Goal: Book appointment/travel/reservation

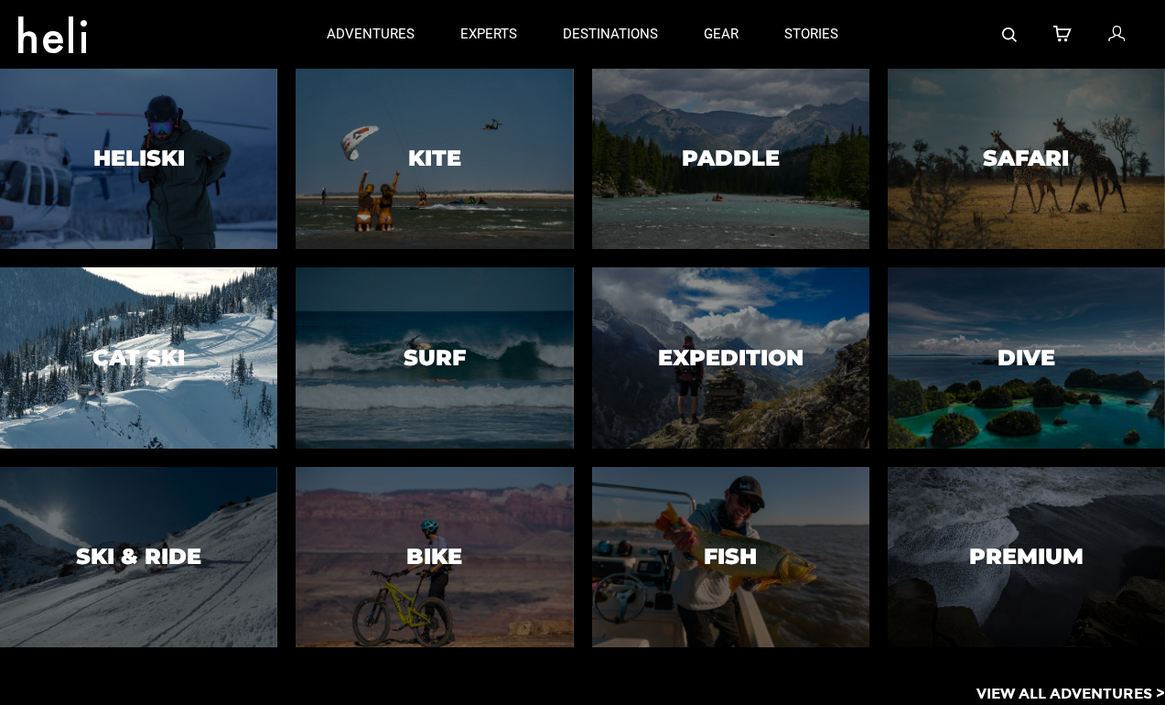
click at [160, 355] on h3 "Cat Ski" at bounding box center [138, 358] width 92 height 24
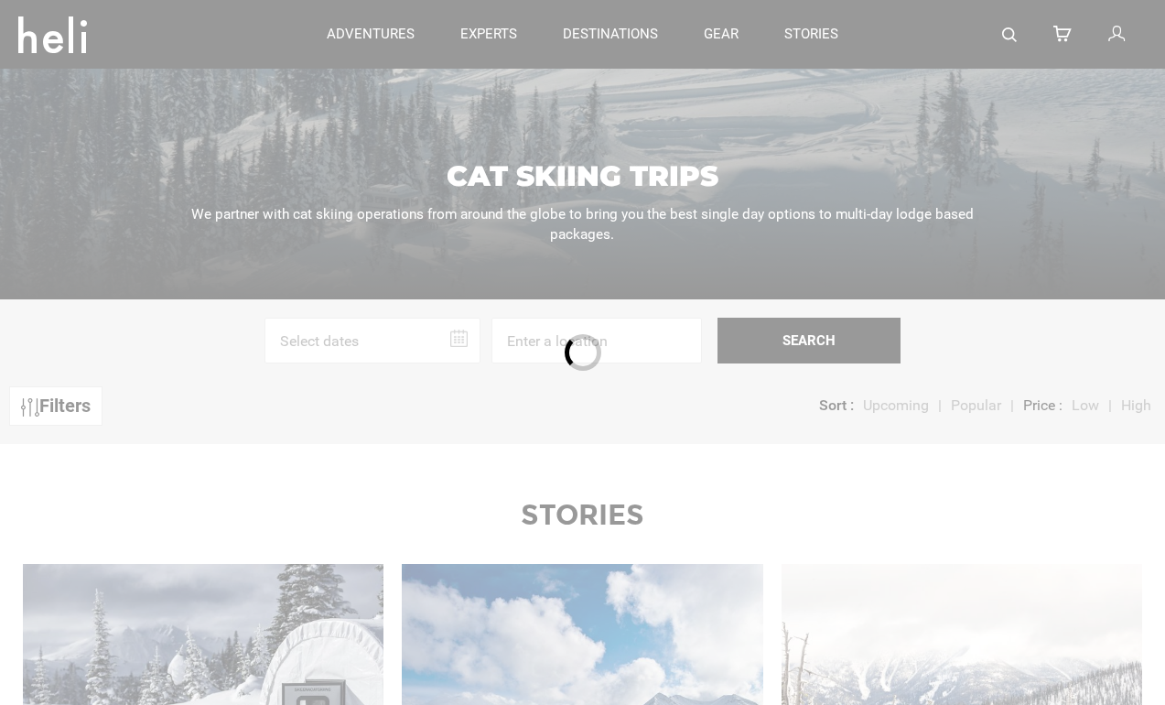
scroll to position [212, 0]
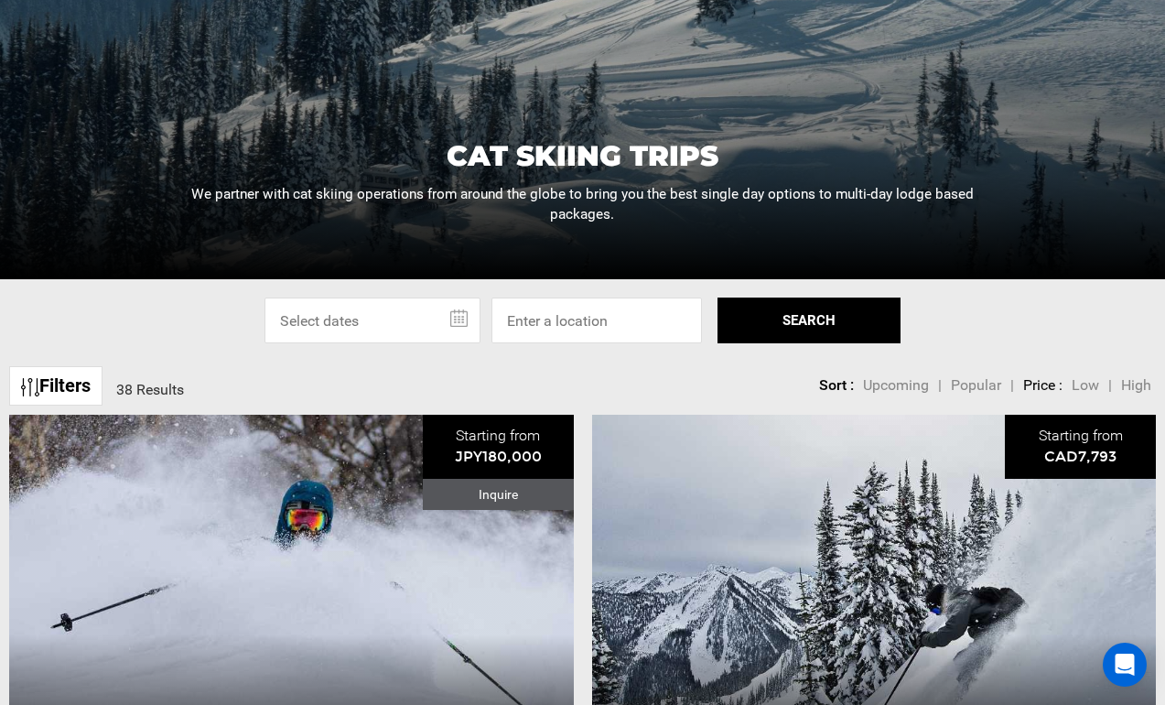
click at [462, 310] on input "text" at bounding box center [373, 320] width 216 height 46
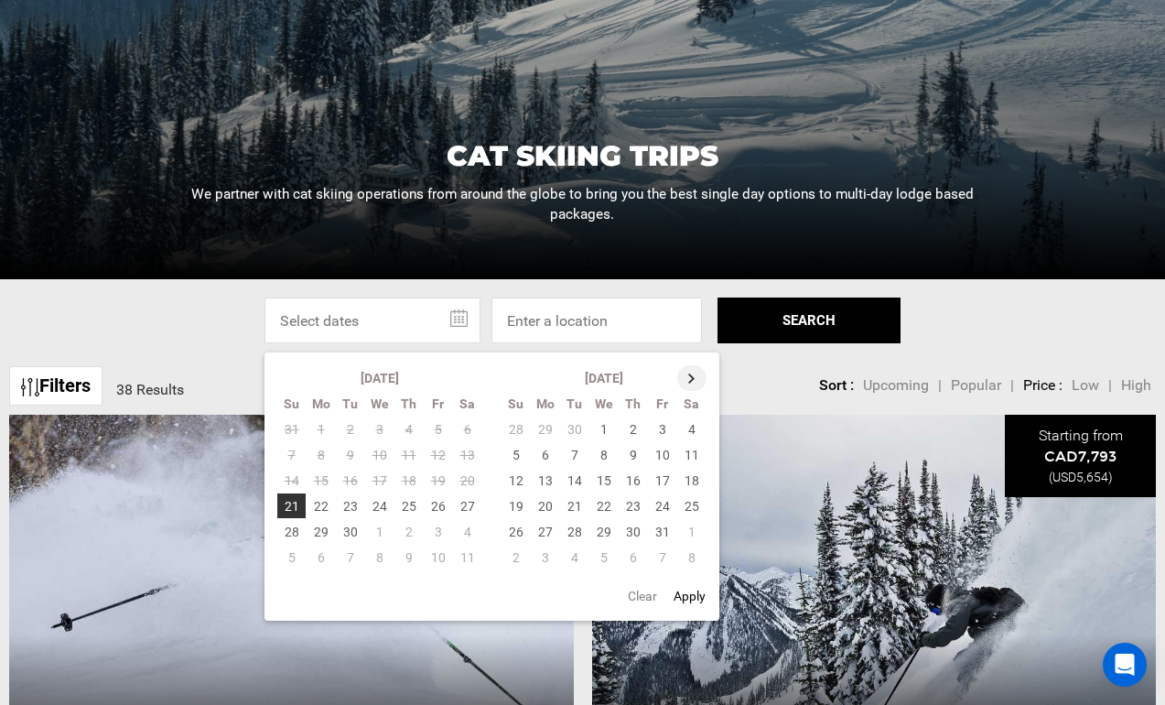
click at [688, 378] on th at bounding box center [691, 378] width 29 height 26
click at [688, 378] on th at bounding box center [692, 378] width 29 height 26
click at [691, 482] on td "20" at bounding box center [692, 481] width 30 height 26
click at [692, 513] on td "27" at bounding box center [692, 506] width 30 height 26
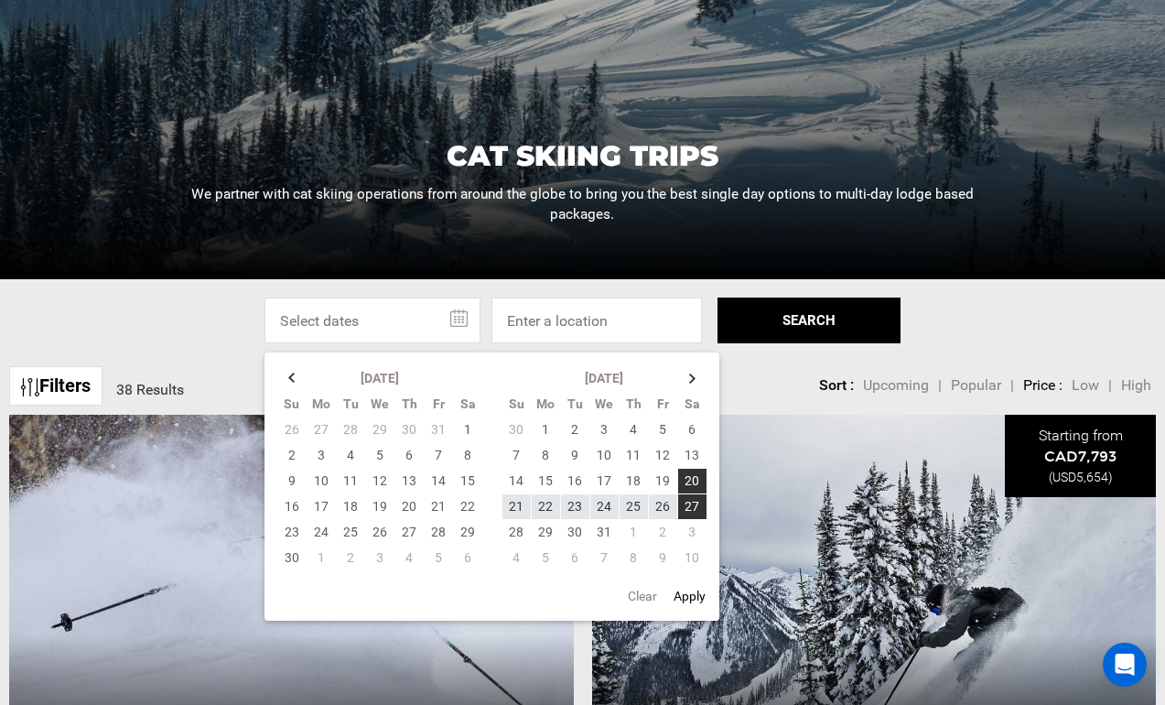
click at [795, 331] on button "SEARCH" at bounding box center [809, 320] width 183 height 46
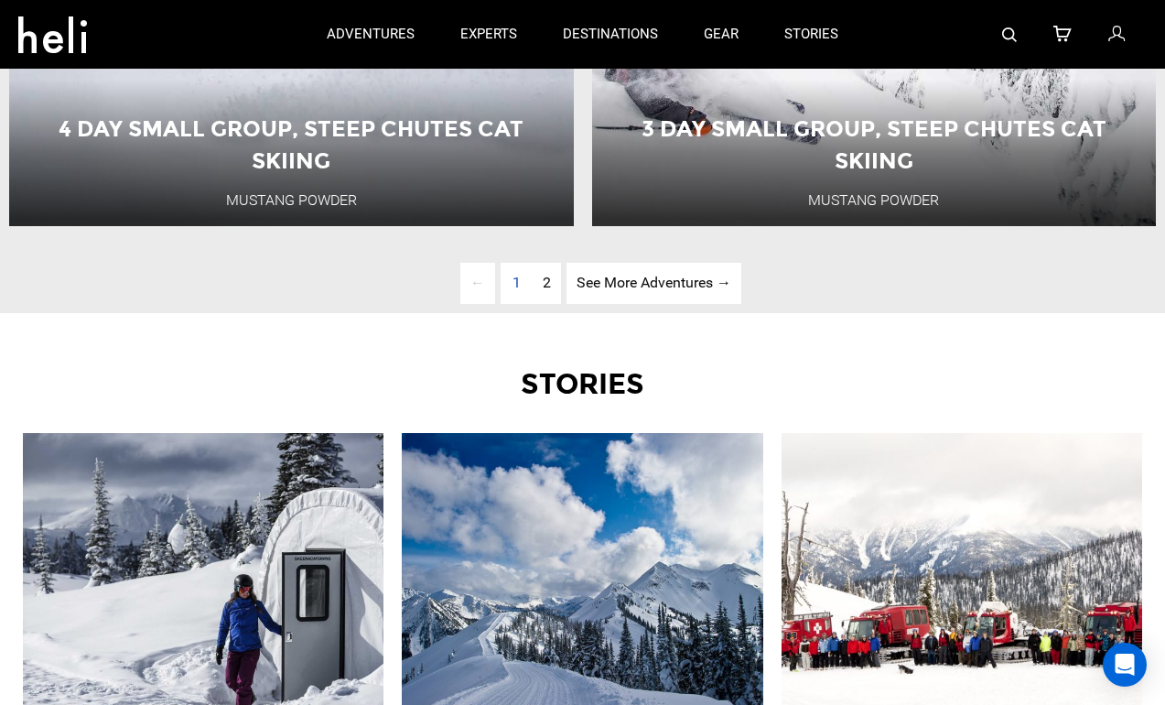
scroll to position [4672, 0]
